Goal: Information Seeking & Learning: Check status

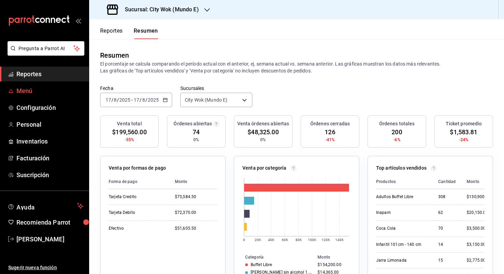
click at [61, 87] on span "Menú" at bounding box center [49, 90] width 67 height 9
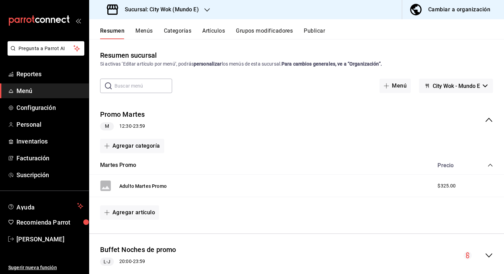
click at [190, 14] on div "Sucursal: City Wok (Mundo E)" at bounding box center [154, 9] width 118 height 19
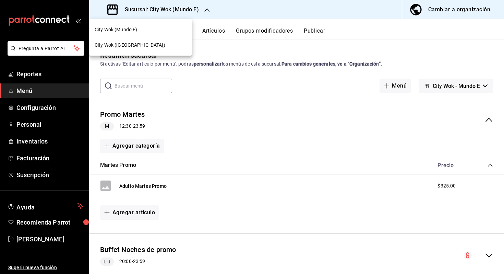
click at [172, 43] on div "City Wok ([GEOGRAPHIC_DATA])" at bounding box center [141, 44] width 92 height 7
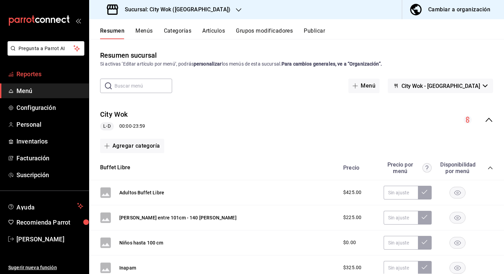
click at [64, 71] on span "Reportes" at bounding box center [49, 73] width 67 height 9
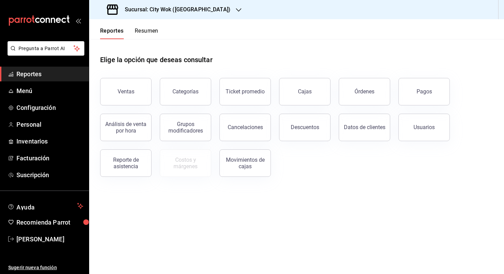
click at [163, 34] on header "Reportes Resumen" at bounding box center [296, 29] width 415 height 20
click at [155, 32] on button "Resumen" at bounding box center [147, 33] width 24 height 12
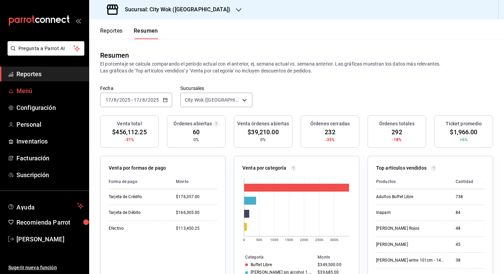
click at [60, 91] on span "Menú" at bounding box center [49, 90] width 67 height 9
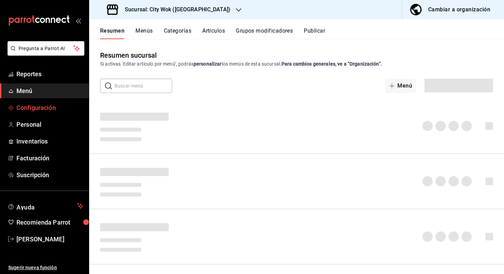
click at [59, 104] on span "Configuración" at bounding box center [49, 107] width 67 height 9
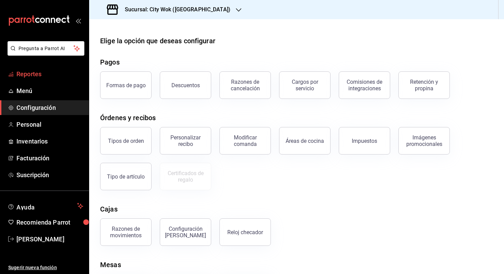
click at [77, 74] on span "Reportes" at bounding box center [49, 73] width 67 height 9
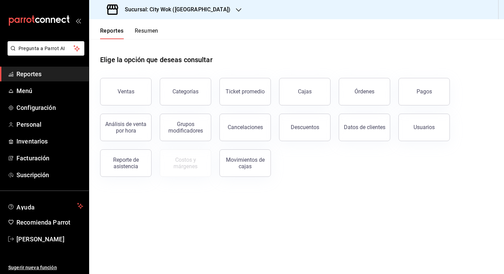
click at [148, 31] on button "Resumen" at bounding box center [147, 33] width 24 height 12
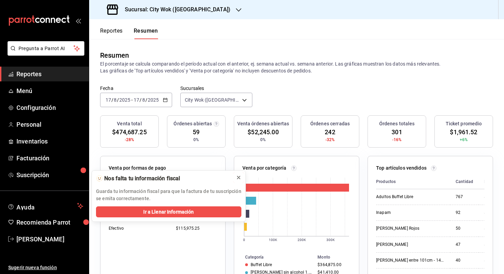
click at [240, 176] on icon at bounding box center [238, 177] width 5 height 5
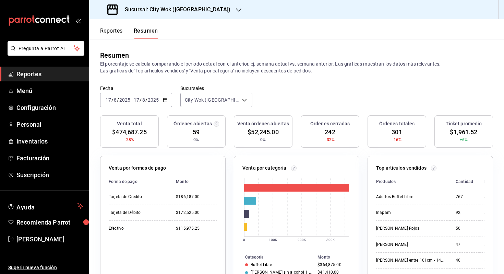
click at [114, 31] on button "Reportes" at bounding box center [111, 33] width 23 height 12
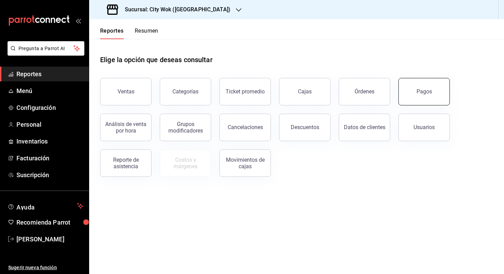
click at [414, 96] on button "Pagos" at bounding box center [423, 91] width 51 height 27
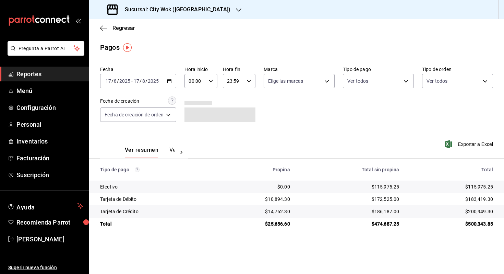
click at [173, 81] on div "2025-08-17 17 / 8 / 2025 - 2025-08-17 17 / 8 / 2025" at bounding box center [138, 81] width 76 height 14
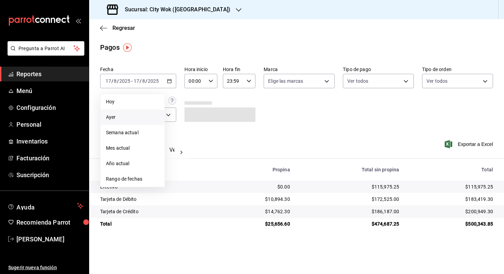
click at [154, 115] on span "Ayer" at bounding box center [132, 116] width 53 height 7
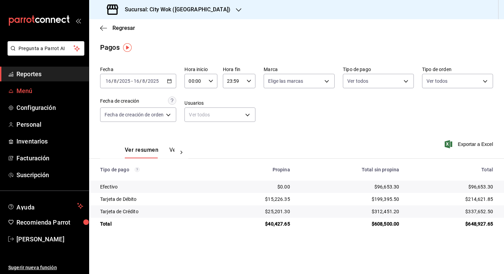
click at [18, 92] on span "Menú" at bounding box center [49, 90] width 67 height 9
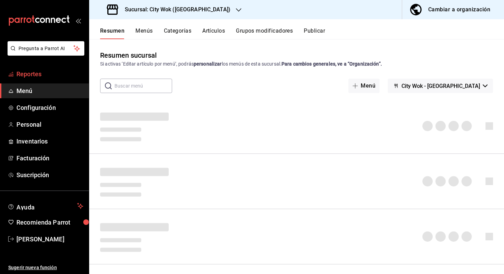
click at [32, 76] on span "Reportes" at bounding box center [49, 73] width 67 height 9
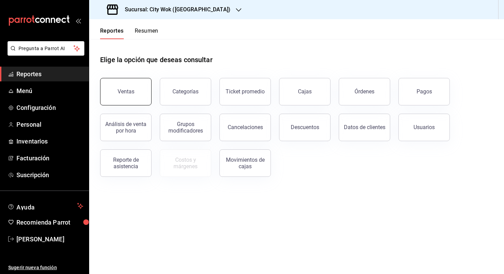
click at [127, 89] on div "Ventas" at bounding box center [126, 91] width 17 height 7
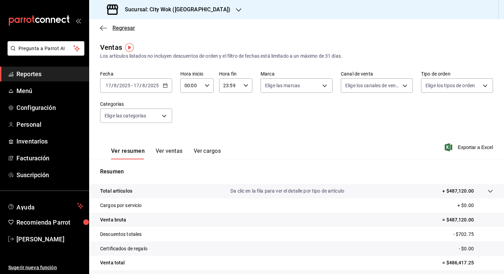
click at [112, 29] on span "Regresar" at bounding box center [123, 28] width 23 height 7
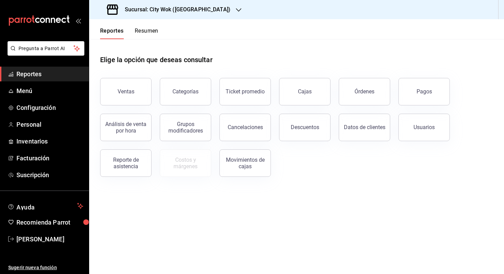
click at [159, 30] on header "Reportes Resumen" at bounding box center [296, 29] width 415 height 20
click at [156, 31] on button "Resumen" at bounding box center [147, 33] width 24 height 12
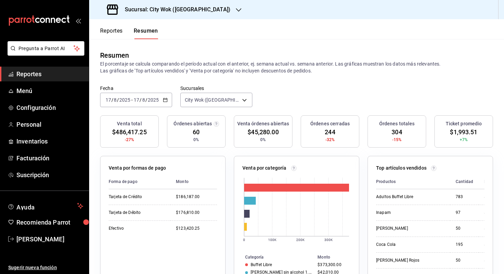
click at [209, 14] on div "Sucursal: City Wok (Tepeyac)" at bounding box center [169, 9] width 149 height 19
click at [243, 28] on div at bounding box center [252, 137] width 504 height 274
click at [39, 96] on link "Menú" at bounding box center [44, 90] width 89 height 15
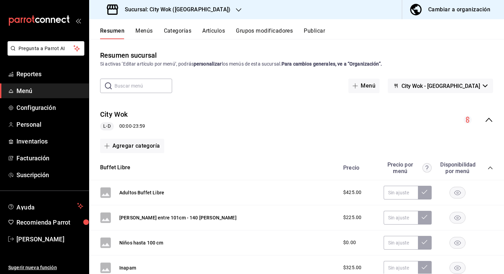
click at [147, 37] on button "Menús" at bounding box center [143, 33] width 17 height 12
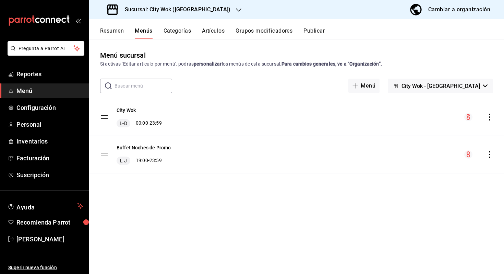
click at [80, 83] on ul "Reportes Menú Configuración Personal Inventarios Facturación Suscripción" at bounding box center [44, 125] width 89 height 116
click at [74, 79] on link "Reportes" at bounding box center [44, 74] width 89 height 15
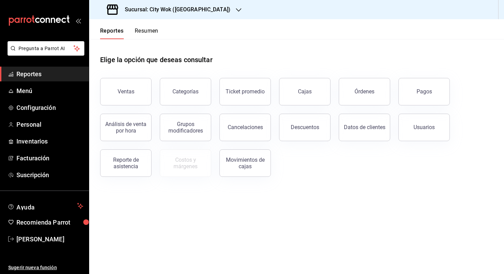
click at [152, 30] on button "Resumen" at bounding box center [147, 33] width 24 height 12
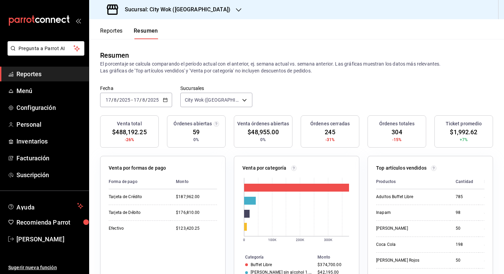
click at [183, 9] on h3 "Sucursal: City Wok (Tepeyac)" at bounding box center [174, 9] width 111 height 8
click at [167, 32] on div "City Wok (Mundo E)" at bounding box center [141, 29] width 92 height 7
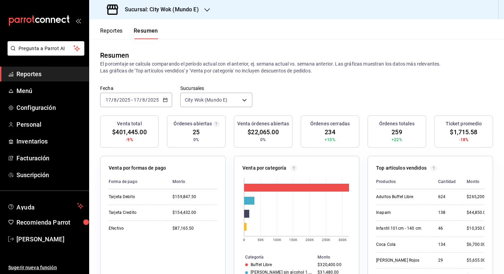
click at [191, 6] on h3 "Sucursal: City Wok (Mundo E)" at bounding box center [159, 9] width 80 height 8
click at [168, 44] on div "City Wok (Tepeyac)" at bounding box center [141, 44] width 92 height 7
